Goal: Check status: Check status

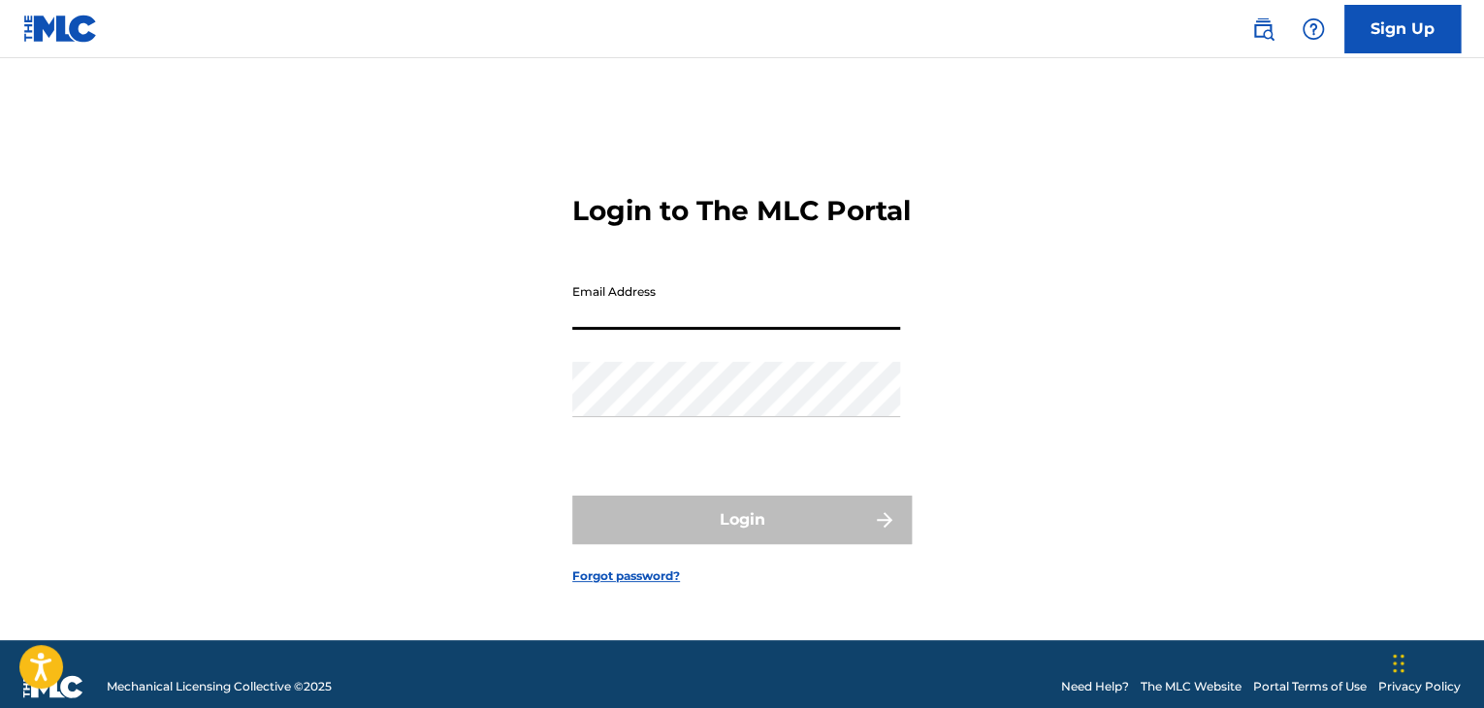
click at [691, 330] on input "Email Address" at bounding box center [736, 301] width 328 height 55
click at [517, 399] on div "Login to The MLC Portal Email Address Password Login Forgot password?" at bounding box center [742, 373] width 1358 height 533
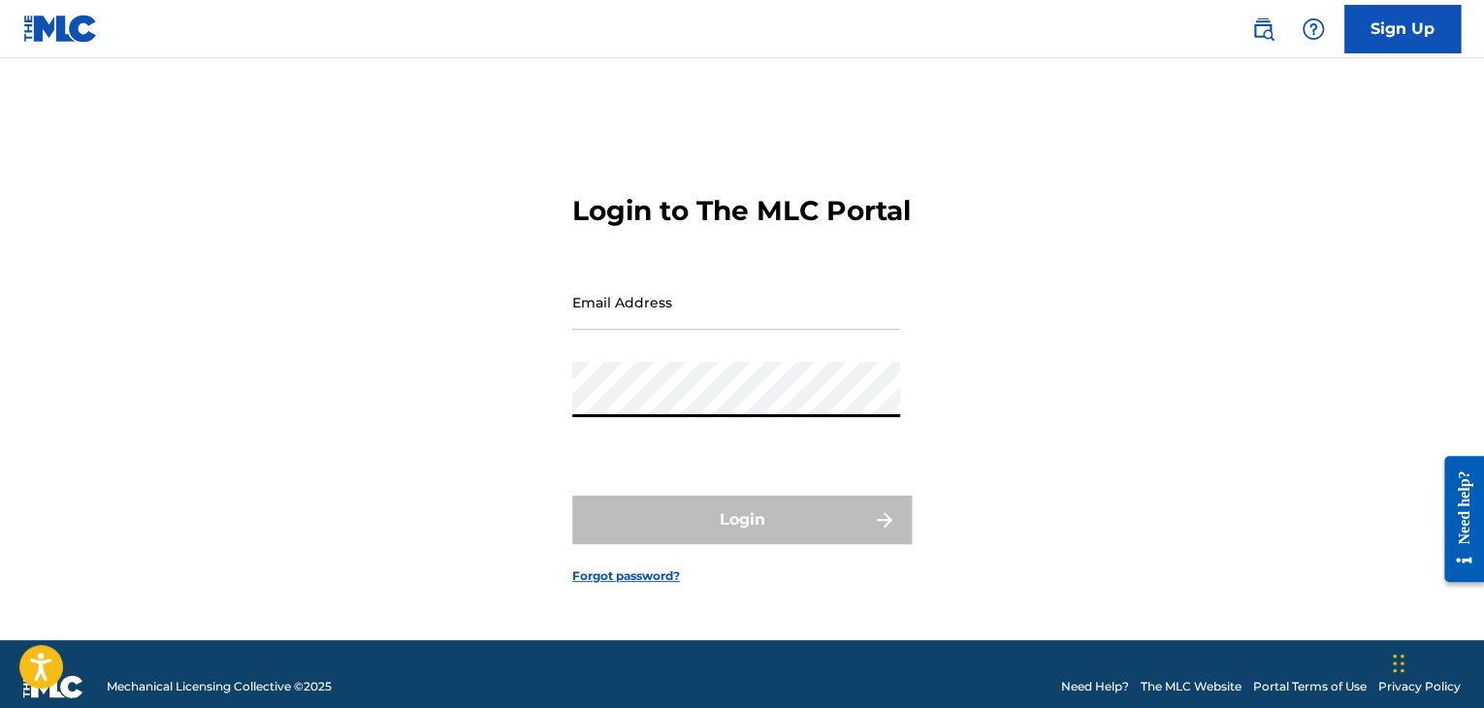
type input "[EMAIL_ADDRESS][DOMAIN_NAME]"
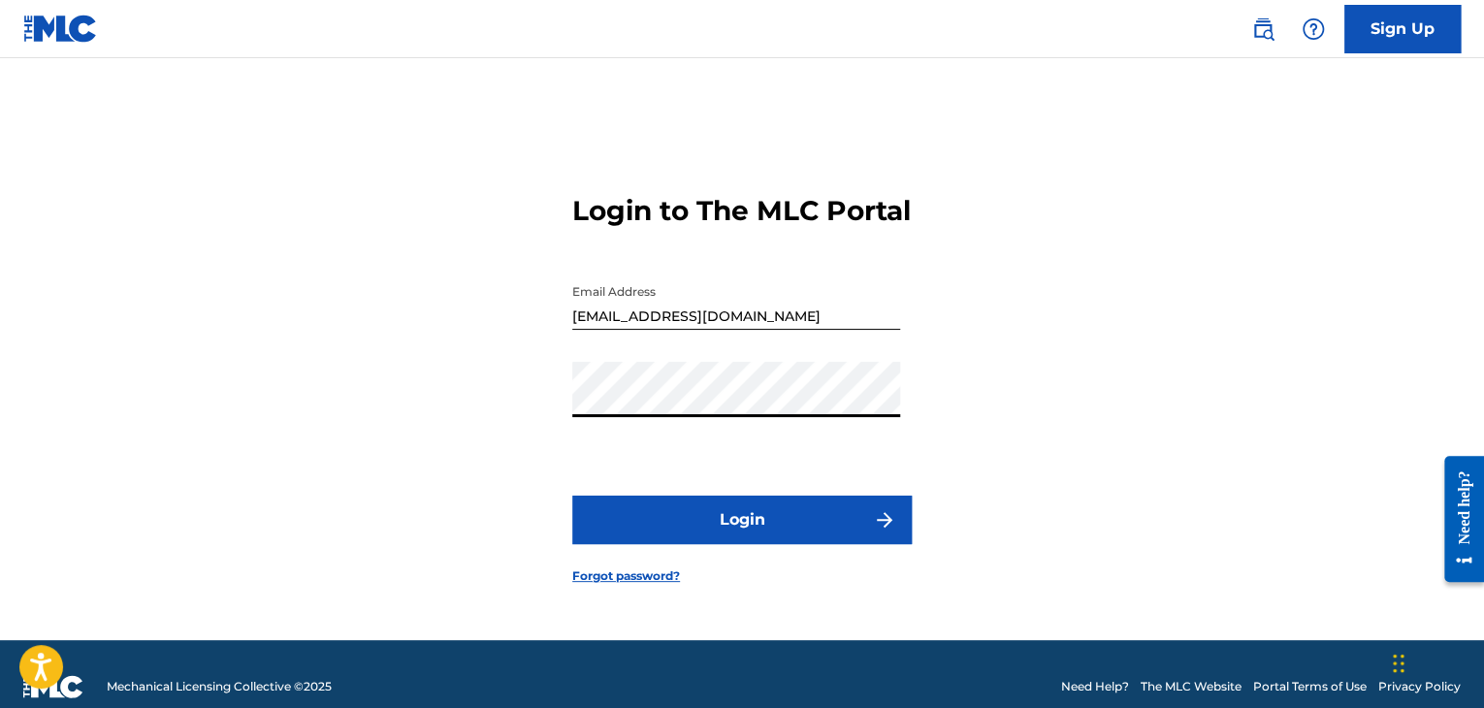
click at [726, 539] on button "Login" at bounding box center [741, 520] width 339 height 48
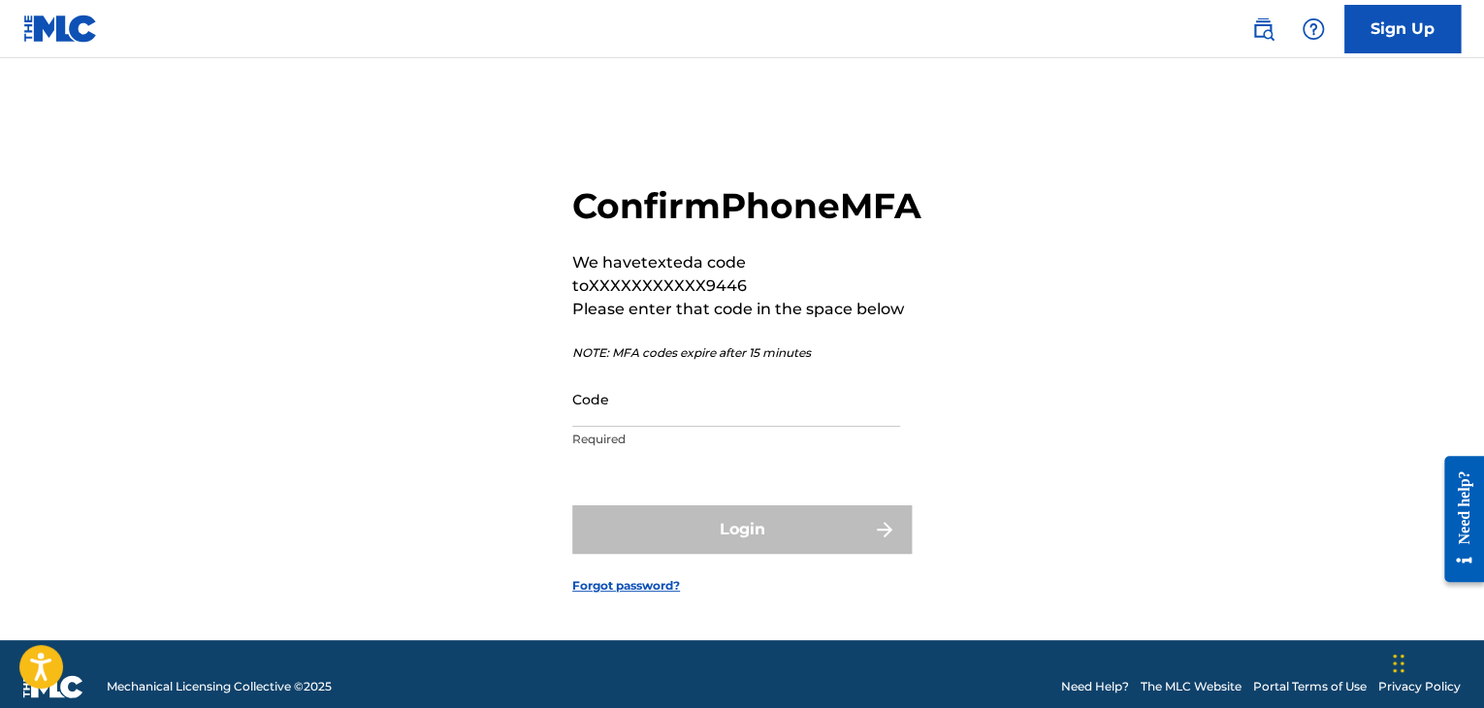
click at [675, 427] on input "Code" at bounding box center [736, 398] width 328 height 55
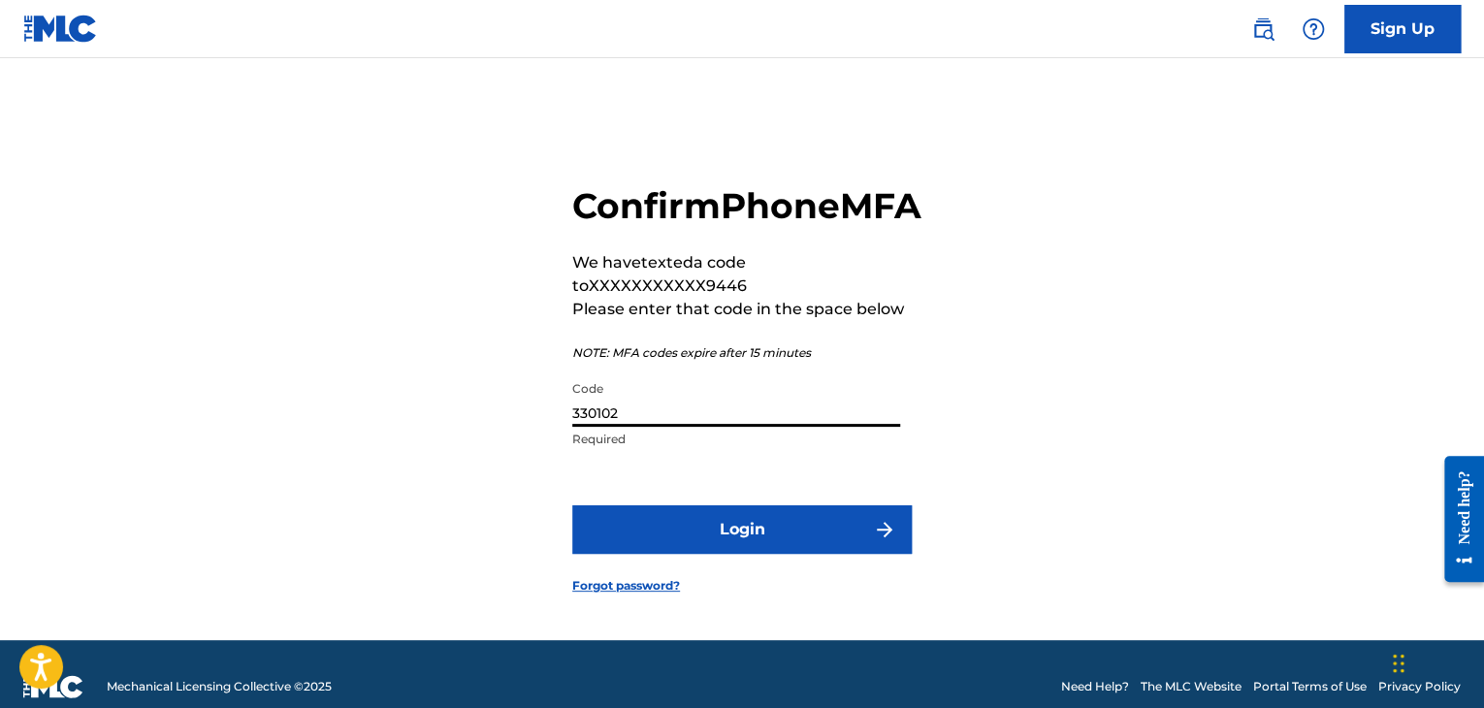
type input "330102"
click at [572, 505] on button "Login" at bounding box center [741, 529] width 339 height 48
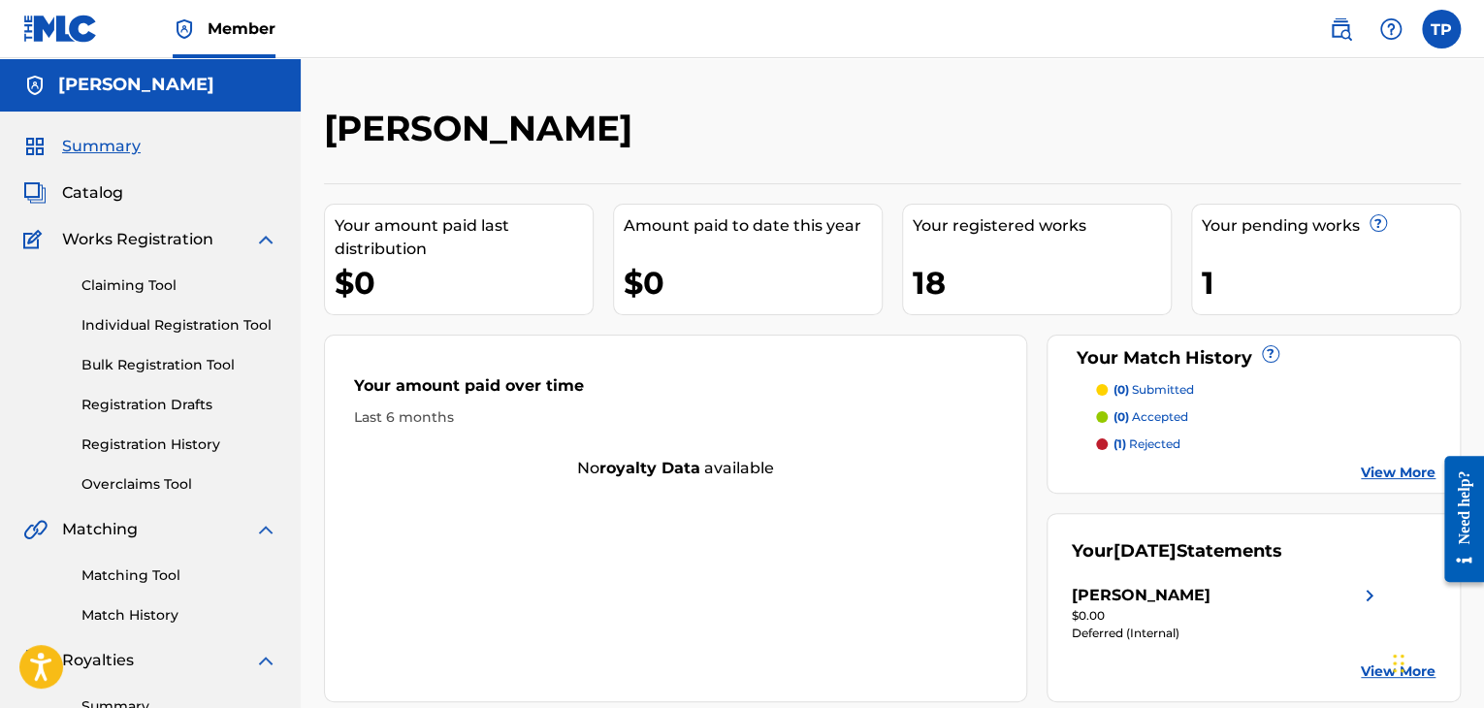
scroll to position [291, 0]
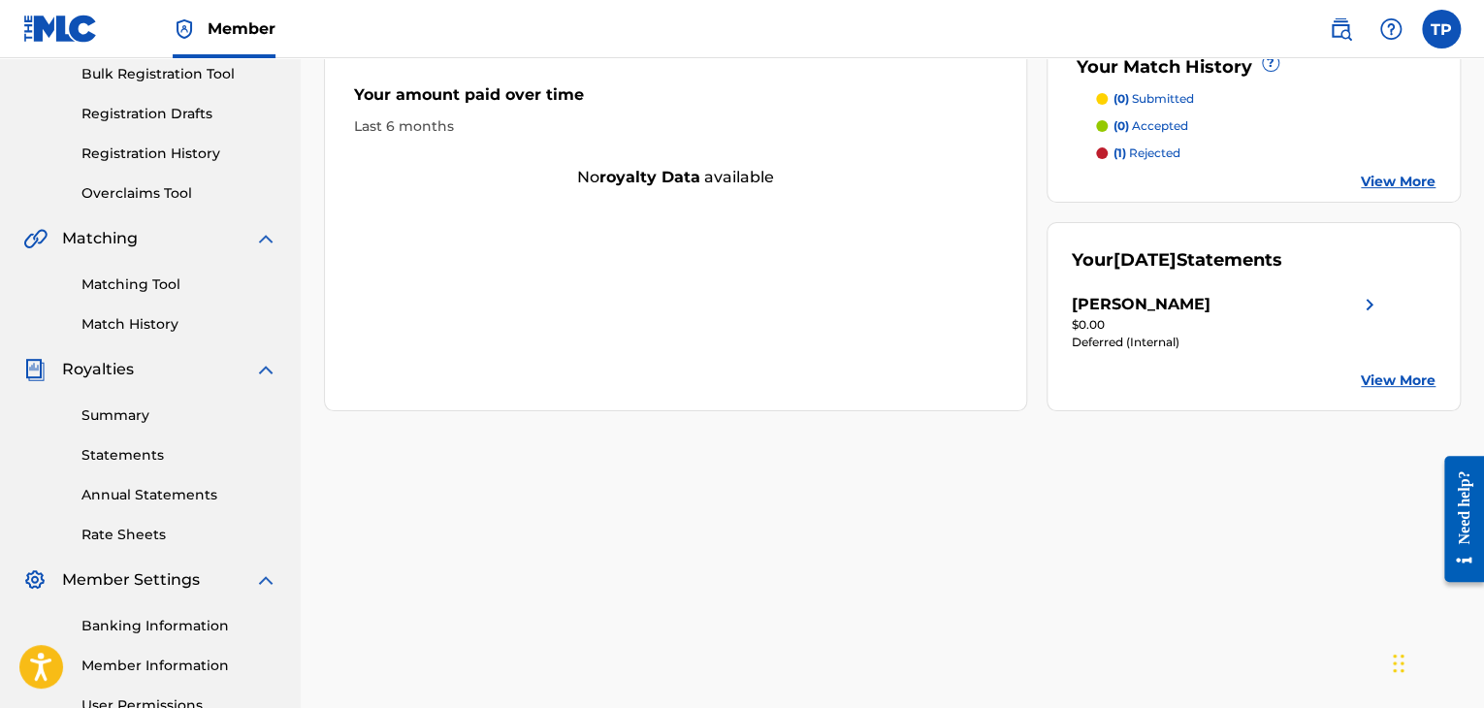
click at [110, 413] on link "Summary" at bounding box center [179, 415] width 196 height 20
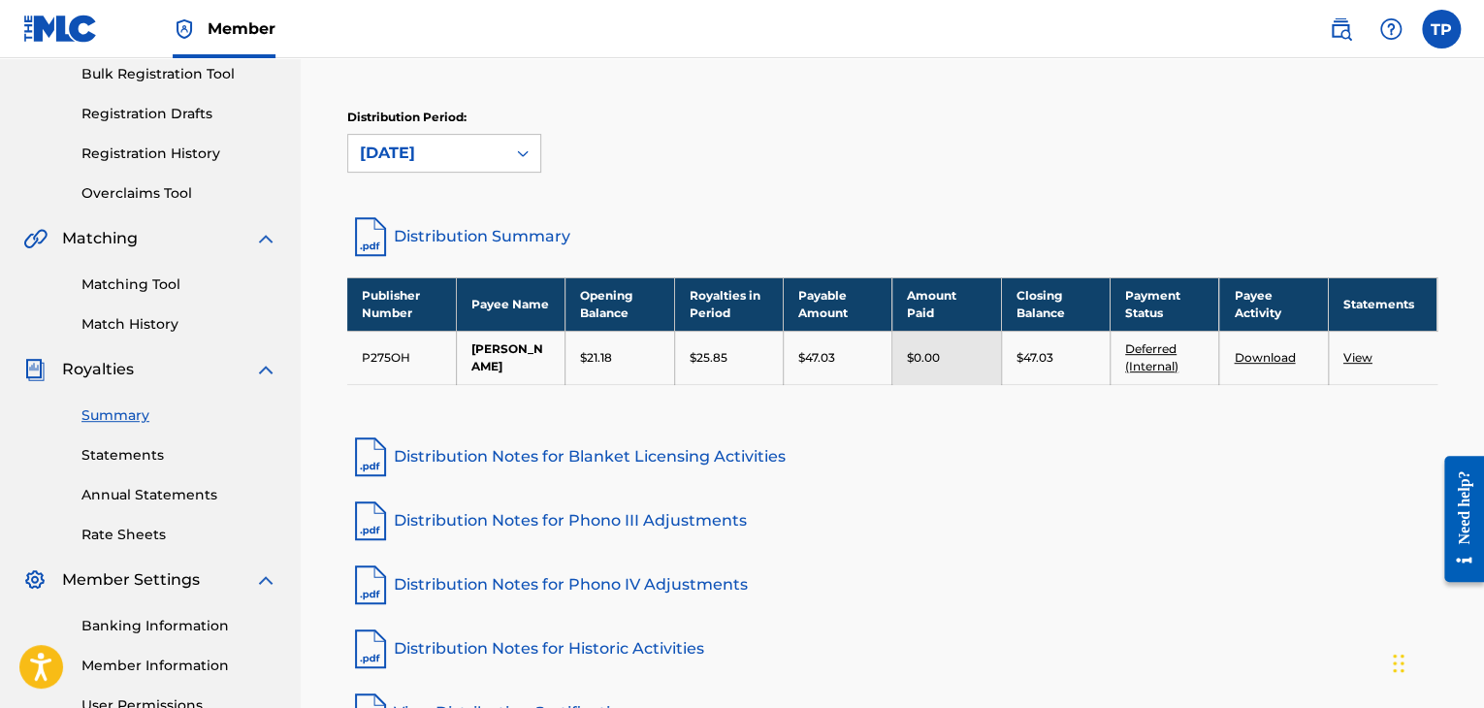
click at [1146, 366] on link "Deferred (Internal)" at bounding box center [1151, 357] width 53 height 32
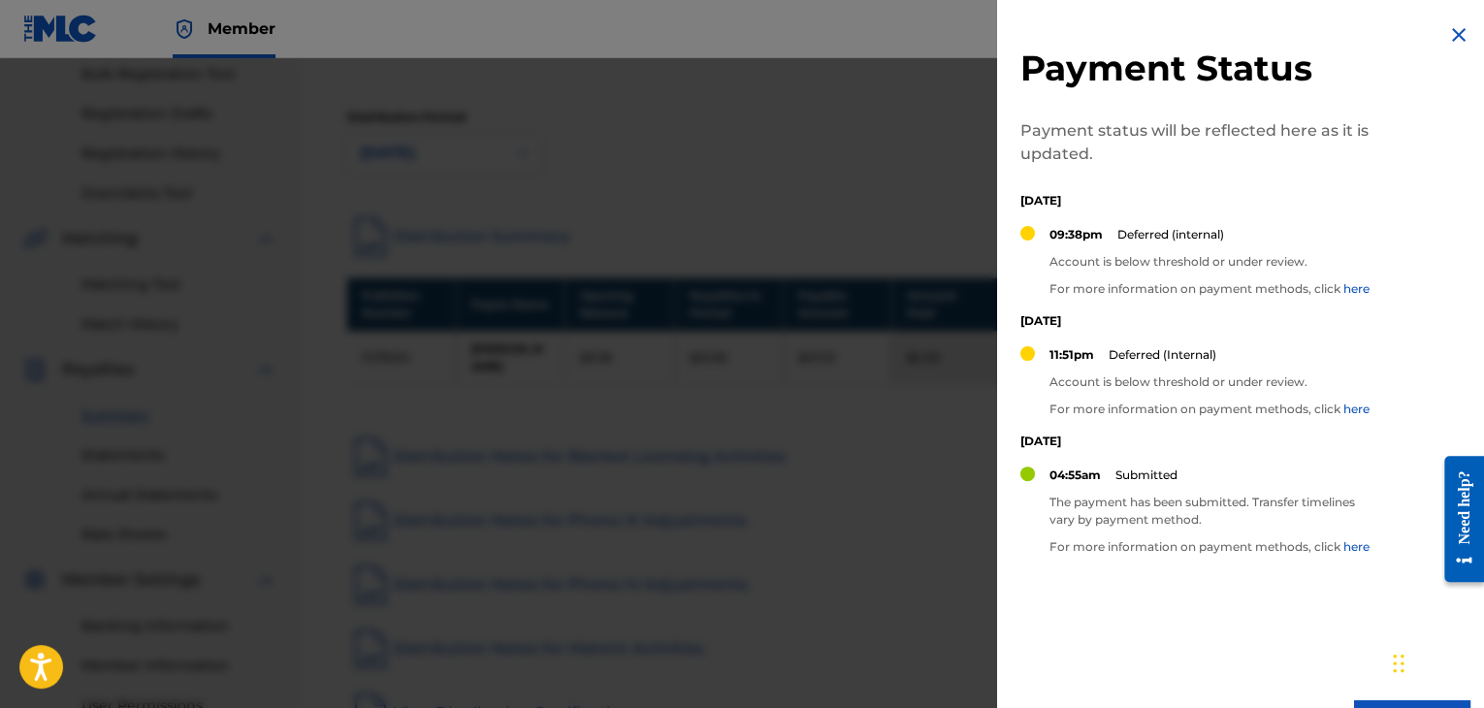
click at [1443, 50] on div "Payment Status Payment status will be reflected here as it is updated. [DATE] 0…" at bounding box center [1245, 386] width 497 height 772
click at [1461, 36] on img at bounding box center [1458, 34] width 23 height 23
